Goal: Task Accomplishment & Management: Complete application form

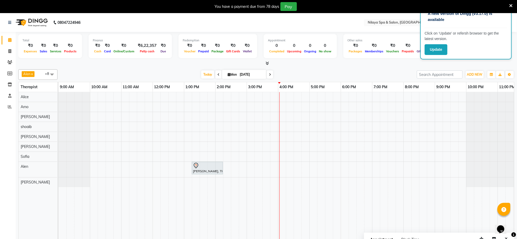
click at [317, 163] on div "[PERSON_NAME], TK01, 01:15 PM-02:15 PM, Traditional Swedish Relaxation Therapy(…" at bounding box center [294, 169] width 470 height 154
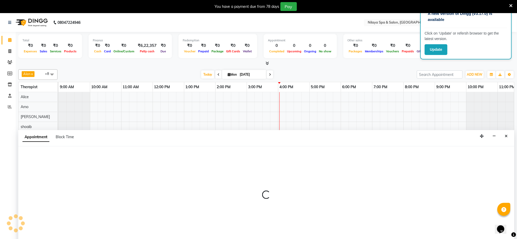
scroll to position [13, 0]
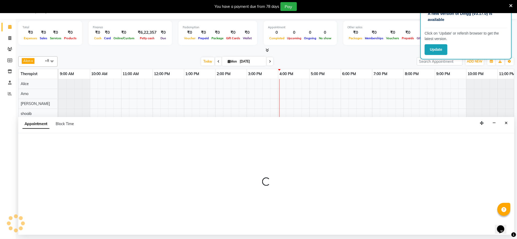
select select "84325"
select select "tentative"
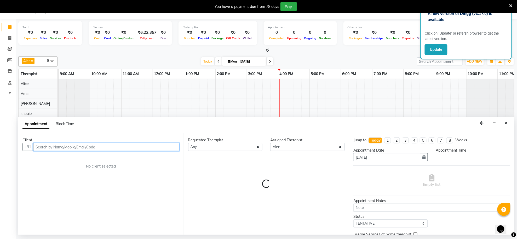
select select "1020"
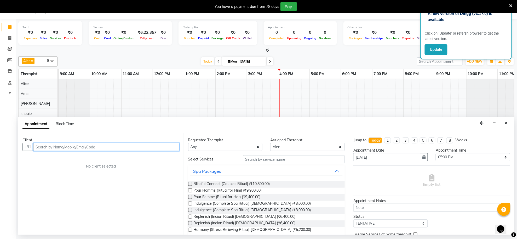
click at [138, 144] on input "text" at bounding box center [106, 147] width 146 height 8
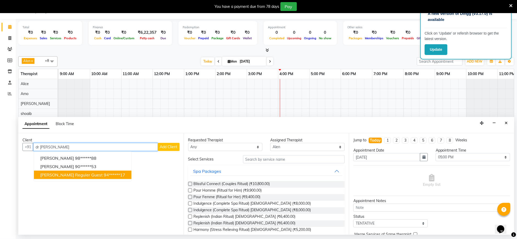
click at [62, 177] on span "[PERSON_NAME] reguler guest" at bounding box center [71, 174] width 62 height 5
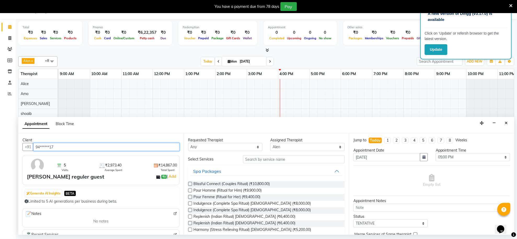
type input "94******17"
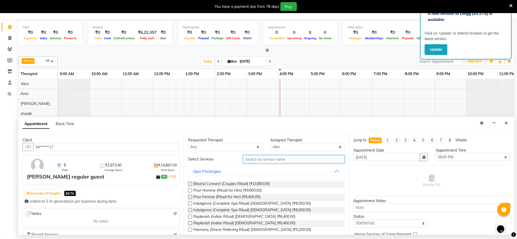
click at [257, 159] on input "text" at bounding box center [294, 159] width 102 height 8
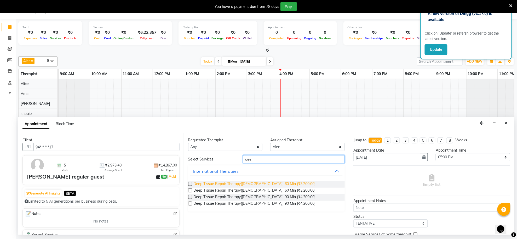
type input "dee"
click at [258, 182] on span "Deep Tissue Repair Therapy([DEMOGRAPHIC_DATA]) 60 Min (₹3,200.00)" at bounding box center [255, 184] width 122 height 7
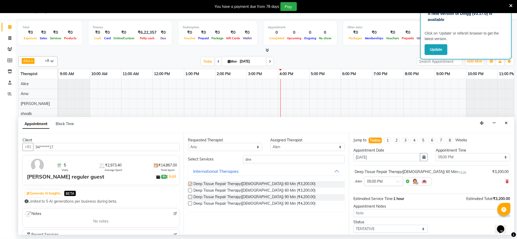
checkbox input "false"
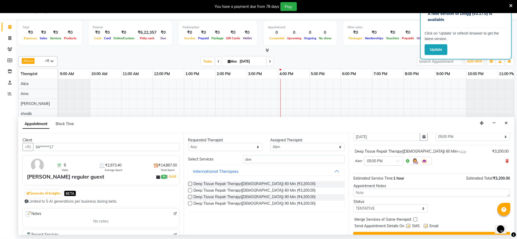
scroll to position [32, 0]
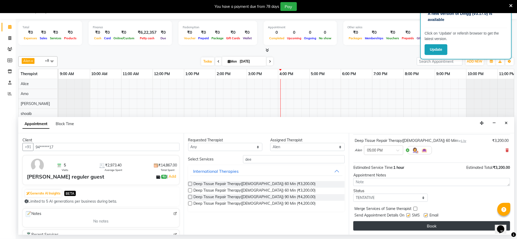
click at [371, 223] on button "Book" at bounding box center [431, 225] width 157 height 9
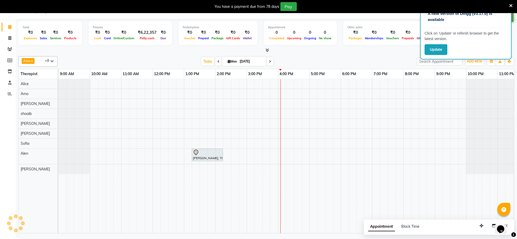
scroll to position [0, 0]
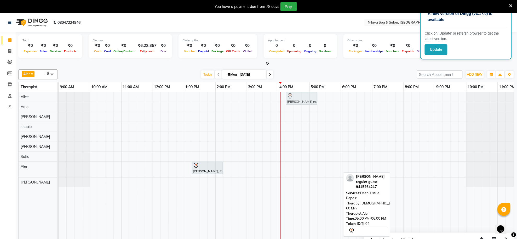
drag, startPoint x: 327, startPoint y: 166, endPoint x: 301, endPoint y: 95, distance: 76.2
click at [301, 95] on tbody "[PERSON_NAME] reguler guest, TK02, 05:00 PM-06:00 PM, Deep Tissue Repair Therap…" at bounding box center [294, 139] width 470 height 95
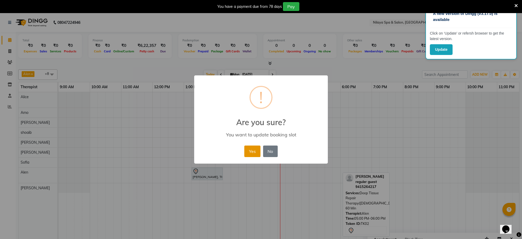
click at [246, 154] on button "Yes" at bounding box center [253, 150] width 16 height 11
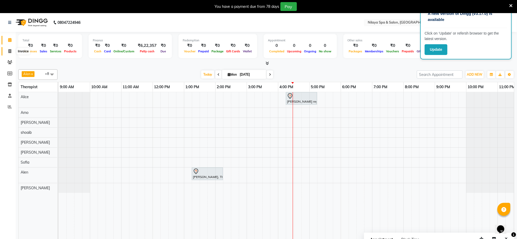
click at [7, 51] on span at bounding box center [9, 51] width 9 height 6
select select "service"
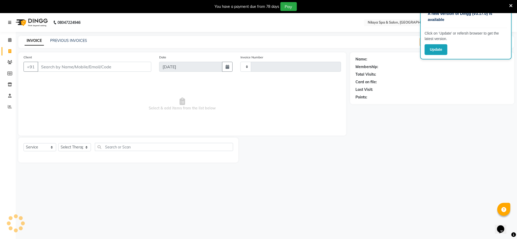
type input "1241"
select select "8283"
click at [11, 22] on icon at bounding box center [9, 23] width 3 height 4
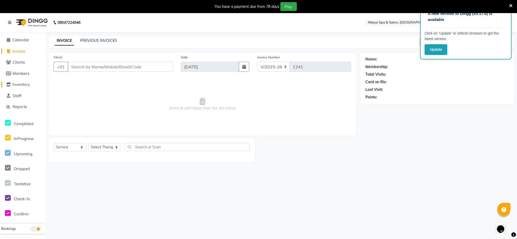
click at [9, 84] on icon at bounding box center [9, 84] width 4 height 4
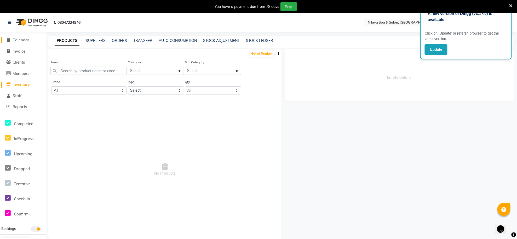
click at [7, 39] on icon at bounding box center [8, 40] width 3 height 4
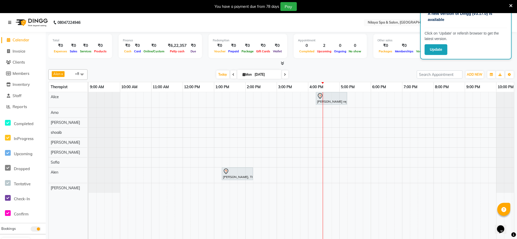
click at [9, 22] on icon at bounding box center [9, 23] width 3 height 4
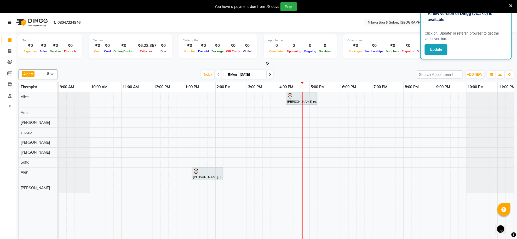
click at [314, 162] on div "[PERSON_NAME] reguler guest, TK02, 04:15 PM-05:15 PM, Deep Tissue Repair Therap…" at bounding box center [294, 169] width 470 height 154
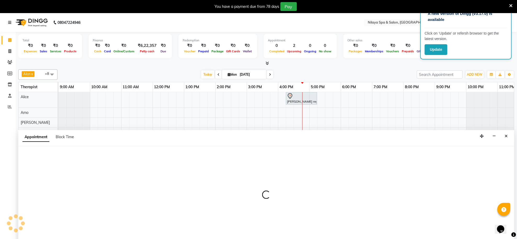
scroll to position [13, 0]
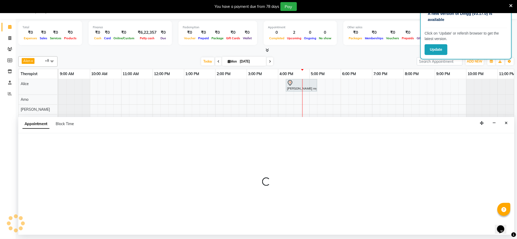
select select "84324"
select select "tentative"
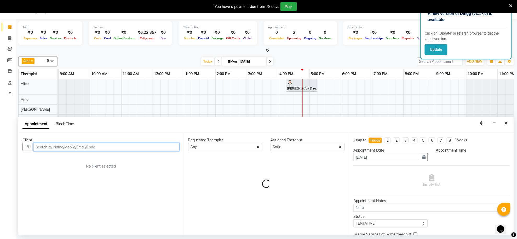
select select "1020"
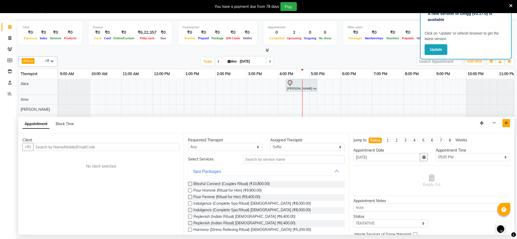
click at [510, 122] on button "Close" at bounding box center [506, 123] width 8 height 8
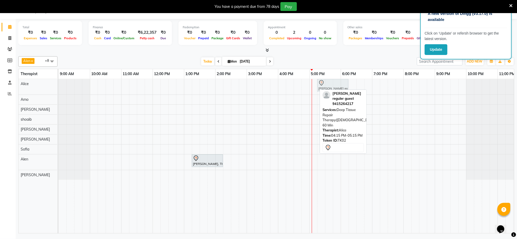
drag, startPoint x: 292, startPoint y: 86, endPoint x: 319, endPoint y: 92, distance: 28.1
click at [59, 92] on div "[PERSON_NAME] reguler guest, TK02, 04:15 PM-05:15 PM, Deep Tissue Repair Therap…" at bounding box center [59, 86] width 0 height 15
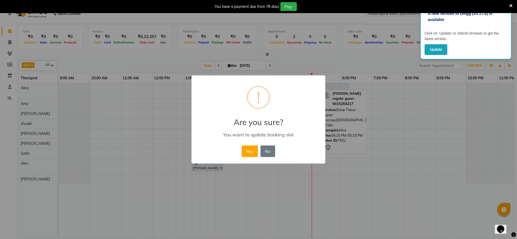
scroll to position [9, 0]
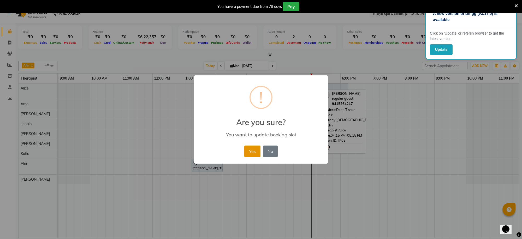
click at [245, 151] on button "Yes" at bounding box center [253, 150] width 16 height 11
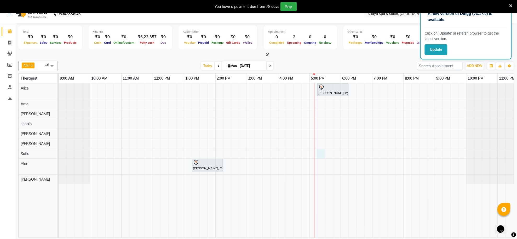
click at [318, 154] on div "[PERSON_NAME] reguler guest, TK02, 05:15 PM-06:15 PM, Deep Tissue Repair Therap…" at bounding box center [294, 160] width 470 height 154
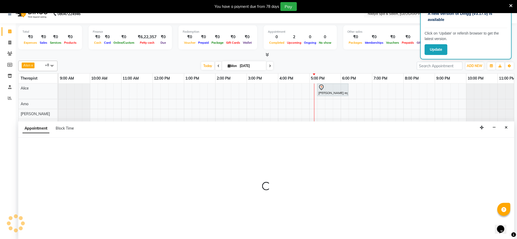
scroll to position [13, 0]
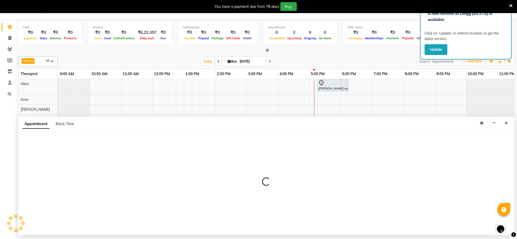
select select "84324"
select select "1035"
select select "tentative"
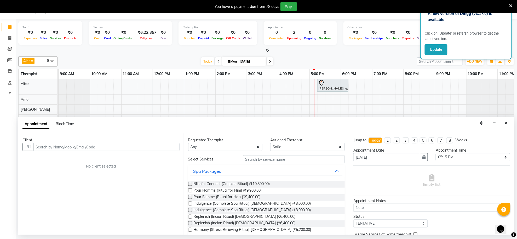
drag, startPoint x: 74, startPoint y: 148, endPoint x: 79, endPoint y: 144, distance: 5.7
click at [78, 145] on input "text" at bounding box center [106, 147] width 146 height 8
type input "a"
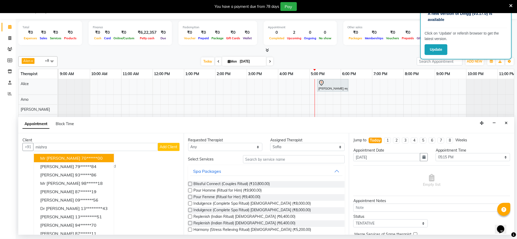
click at [84, 159] on ngb-highlight "70******00" at bounding box center [91, 157] width 21 height 5
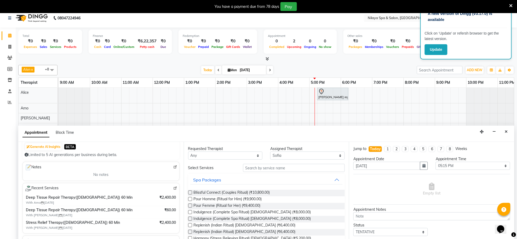
scroll to position [0, 0]
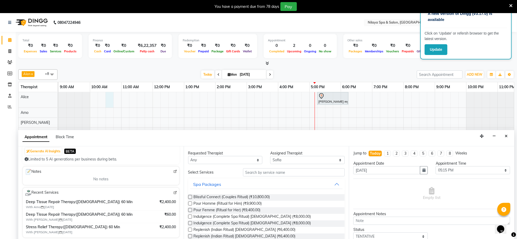
click at [109, 95] on div "[PERSON_NAME] reguler guest, TK02, 05:15 PM-06:15 PM, Deep Tissue Repair Therap…" at bounding box center [294, 169] width 470 height 154
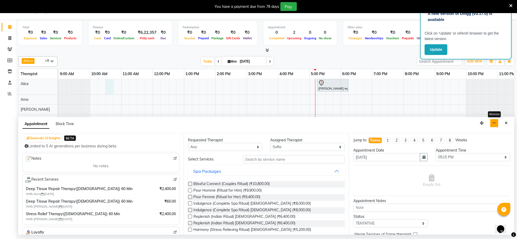
type input "70******00"
click at [494, 121] on icon "button" at bounding box center [493, 123] width 3 height 4
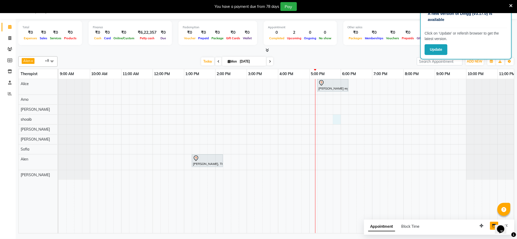
click at [333, 117] on div "[PERSON_NAME] reguler guest, TK02, 05:15 PM-06:15 PM, Deep Tissue Repair Therap…" at bounding box center [294, 156] width 470 height 154
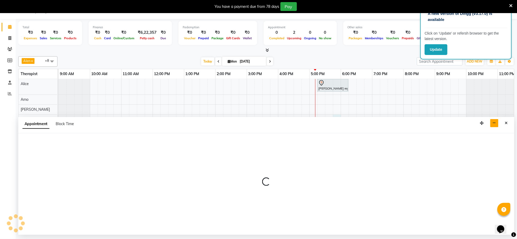
select select "80705"
select select "tentative"
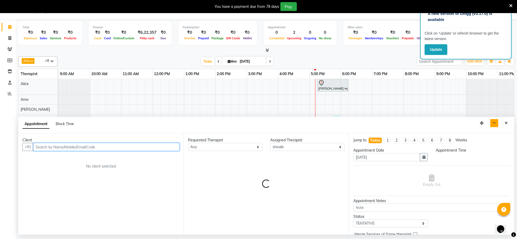
select select "1065"
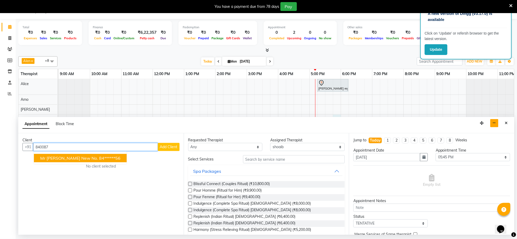
click at [73, 161] on button "Mr [PERSON_NAME] new No. 84******56" at bounding box center [80, 158] width 93 height 8
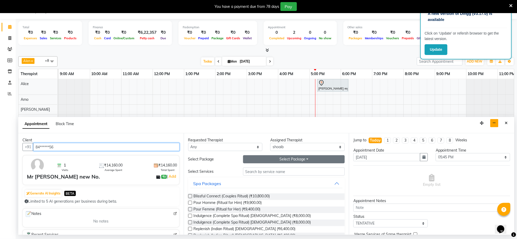
type input "84******56"
click at [292, 158] on button "Select Package Toggle Dropdown" at bounding box center [294, 159] width 102 height 8
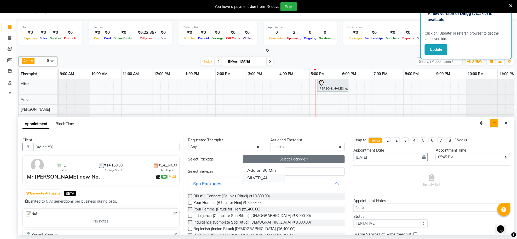
click at [263, 174] on li "SILVER_ALL" at bounding box center [263, 178] width 41 height 8
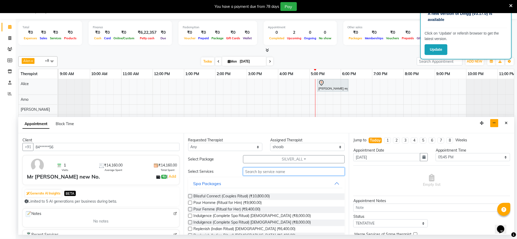
click at [265, 172] on input "text" at bounding box center [294, 171] width 102 height 8
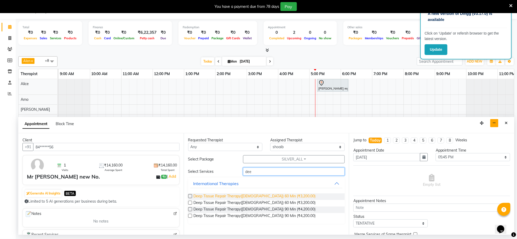
type input "dee"
click at [266, 194] on span "Deep Tissue Repair Therapy([DEMOGRAPHIC_DATA]) 60 Min (₹3,200.00)" at bounding box center [255, 196] width 122 height 7
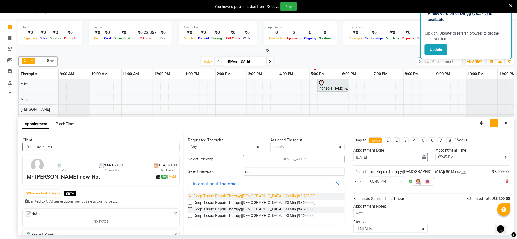
checkbox input "false"
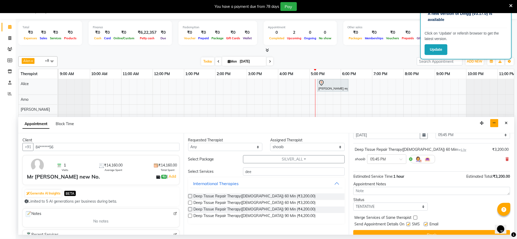
scroll to position [32, 0]
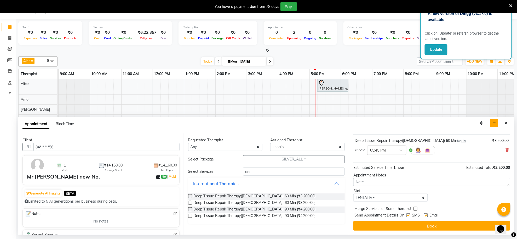
click at [429, 233] on div "Jump to [DATE] 1 2 3 4 5 6 7 8 Weeks Appointment Date [DATE] Appointment Time S…" at bounding box center [431, 183] width 165 height 101
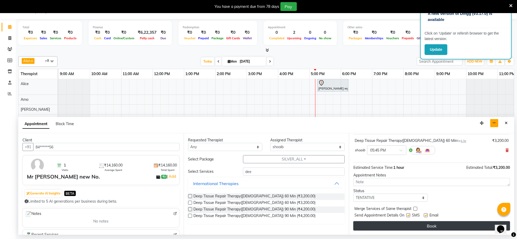
click at [434, 225] on button "Book" at bounding box center [431, 225] width 157 height 9
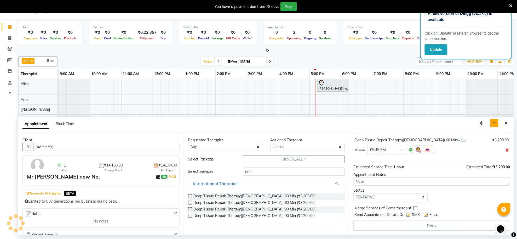
scroll to position [0, 0]
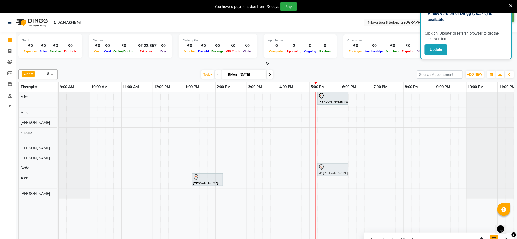
drag, startPoint x: 344, startPoint y: 135, endPoint x: 330, endPoint y: 171, distance: 38.6
click at [330, 171] on tbody "[PERSON_NAME] reguler guest, TK02, 05:15 PM-06:15 PM, Deep Tissue Repair Therap…" at bounding box center [294, 145] width 470 height 106
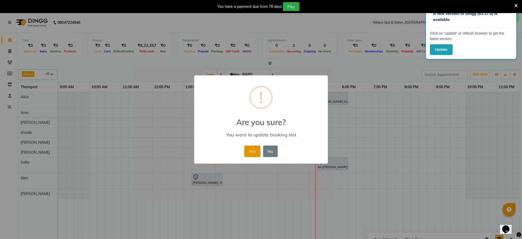
click at [259, 147] on button "Yes" at bounding box center [253, 150] width 16 height 11
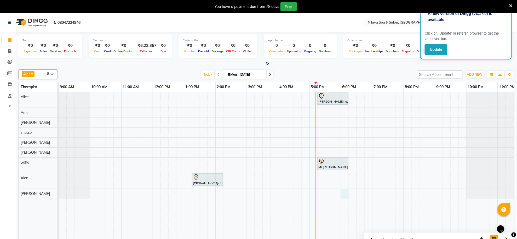
click at [343, 191] on div "[PERSON_NAME] reguler guest, TK02, 05:15 PM-06:15 PM, Deep Tissue Repair Therap…" at bounding box center [294, 169] width 470 height 154
select select "84577"
select select "1080"
select select "tentative"
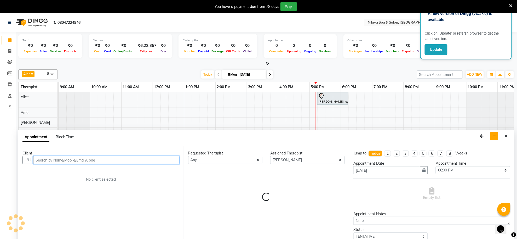
scroll to position [13, 0]
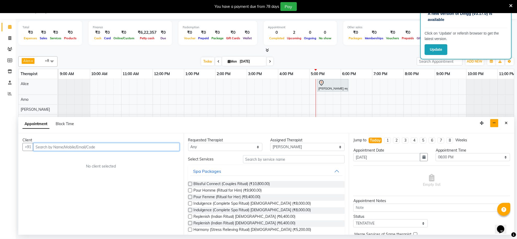
click at [154, 143] on input "text" at bounding box center [106, 147] width 146 height 8
click at [156, 148] on input "text" at bounding box center [106, 147] width 146 height 8
type input "a"
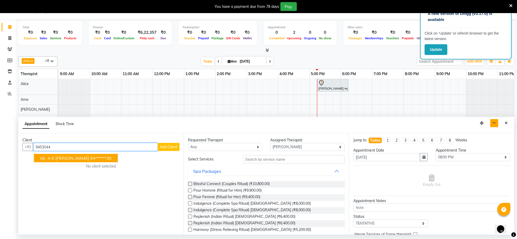
click at [90, 156] on ngb-highlight "94******35" at bounding box center [100, 157] width 21 height 5
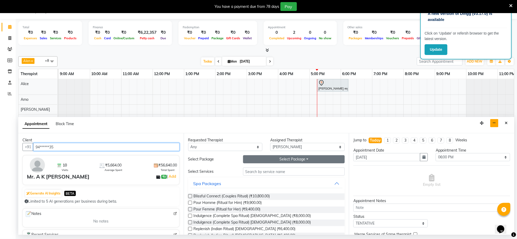
type input "94******35"
click at [274, 159] on button "Select Package Toggle Dropdown" at bounding box center [294, 159] width 102 height 8
click at [263, 167] on li "SILVER_ALL" at bounding box center [263, 170] width 41 height 8
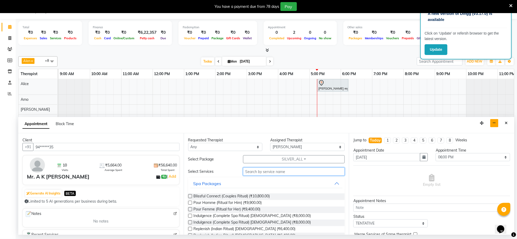
click at [263, 174] on input "text" at bounding box center [294, 171] width 102 height 8
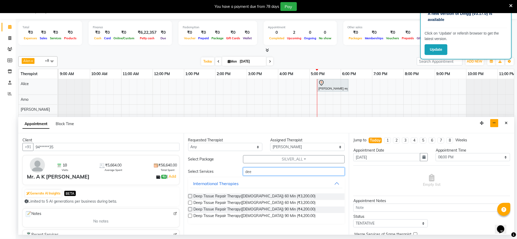
type input "dee"
click at [190, 196] on label at bounding box center [190, 196] width 4 height 4
click at [190, 196] on input "checkbox" at bounding box center [189, 196] width 3 height 3
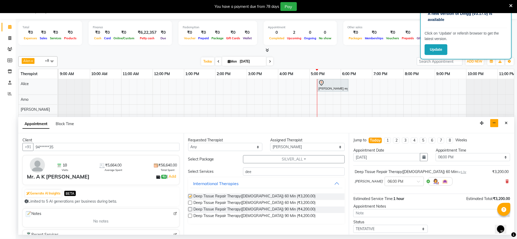
click at [190, 196] on label at bounding box center [190, 196] width 4 height 4
click at [190, 196] on input "checkbox" at bounding box center [189, 196] width 3 height 3
checkbox input "false"
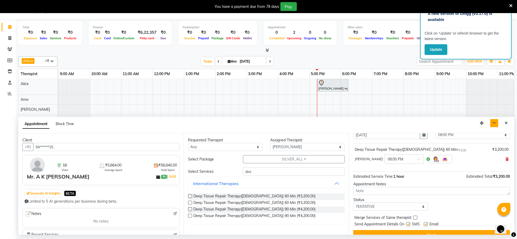
scroll to position [32, 0]
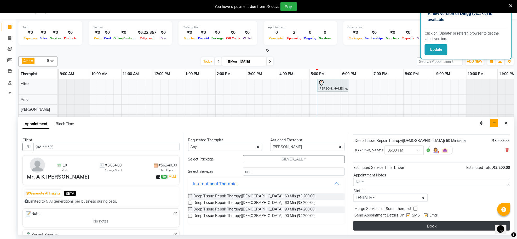
click at [446, 224] on button "Book" at bounding box center [431, 225] width 157 height 9
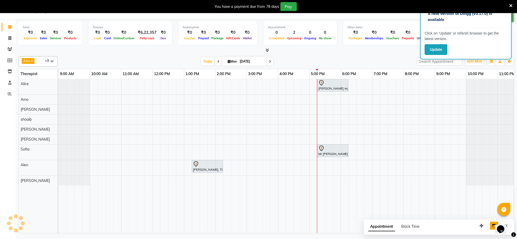
scroll to position [0, 0]
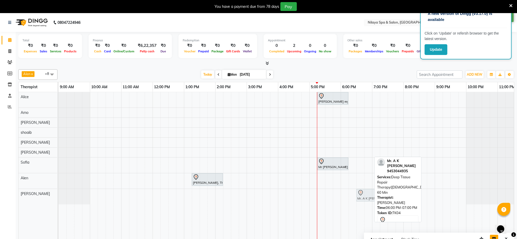
click at [59, 196] on div "Mr. A K [PERSON_NAME], TK04, 06:00 PM-07:00 PM, Deep Tissue Repair Therapy([DEM…" at bounding box center [59, 196] width 0 height 15
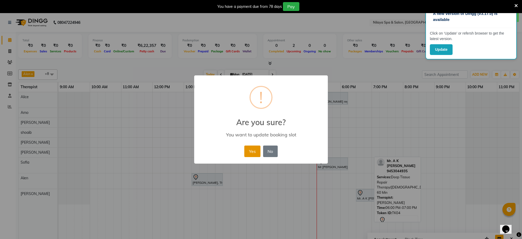
click at [248, 150] on button "Yes" at bounding box center [253, 150] width 16 height 11
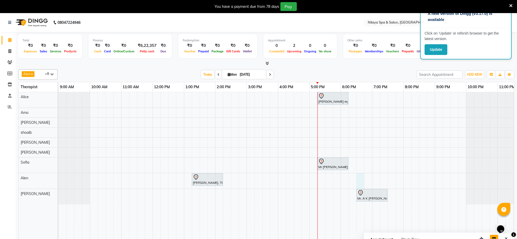
click at [357, 177] on div "[PERSON_NAME] reguler guest, TK02, 05:15 PM-06:15 PM, Deep Tissue Repair Therap…" at bounding box center [294, 169] width 470 height 154
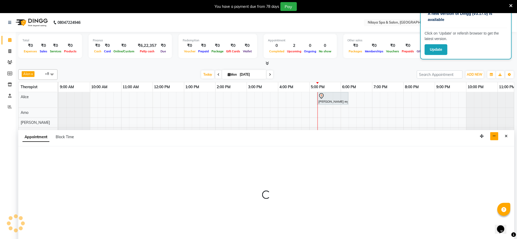
scroll to position [13, 0]
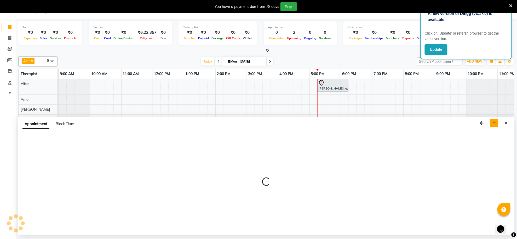
select select "84325"
select select "1110"
select select "tentative"
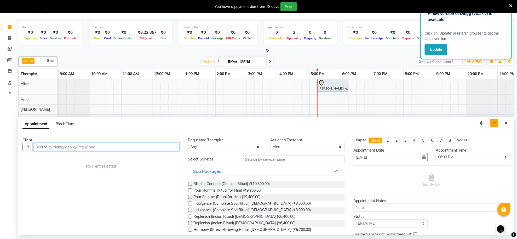
click at [56, 144] on input "text" at bounding box center [106, 147] width 146 height 8
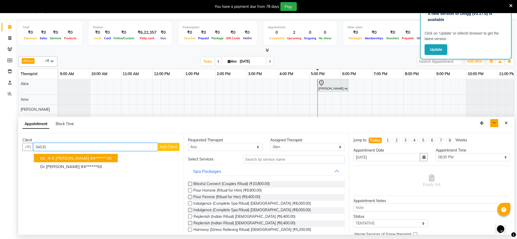
click at [90, 156] on ngb-highlight "94******35" at bounding box center [100, 157] width 21 height 5
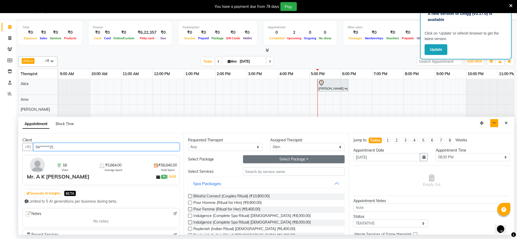
type input "94******35"
click at [294, 160] on button "Select Package Toggle Dropdown" at bounding box center [294, 159] width 102 height 8
click at [260, 169] on li "SILVER_ALL" at bounding box center [263, 170] width 41 height 8
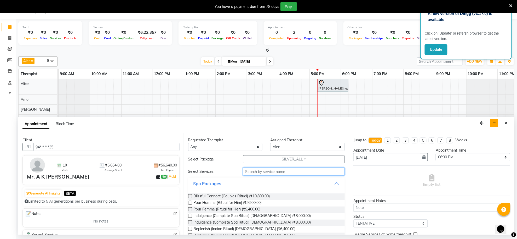
click at [262, 170] on input "text" at bounding box center [294, 171] width 102 height 8
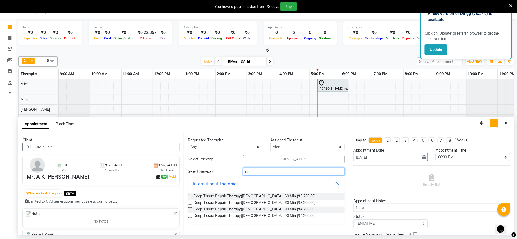
type input "dee"
click at [189, 195] on label at bounding box center [190, 196] width 4 height 4
click at [189, 195] on input "checkbox" at bounding box center [189, 196] width 3 height 3
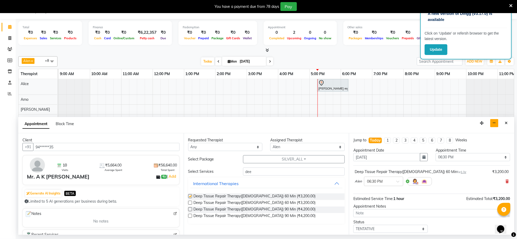
checkbox input "false"
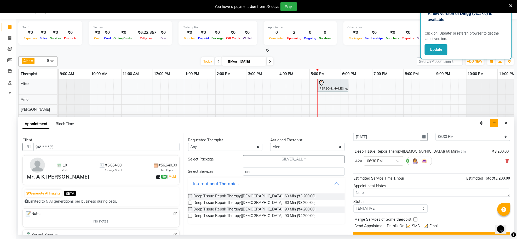
scroll to position [32, 0]
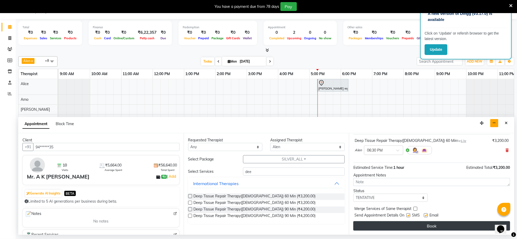
click at [421, 223] on button "Book" at bounding box center [431, 225] width 157 height 9
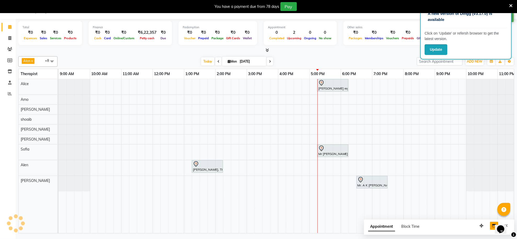
scroll to position [0, 0]
